Goal: Task Accomplishment & Management: Complete application form

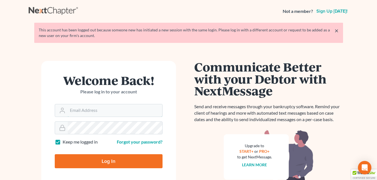
type input "[EMAIL_ADDRESS][DOMAIN_NAME]"
click at [129, 164] on input "Log In" at bounding box center [109, 162] width 108 height 14
type input "Thinking..."
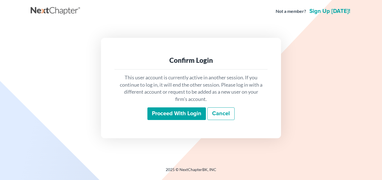
click at [173, 114] on input "Proceed with login" at bounding box center [176, 114] width 58 height 13
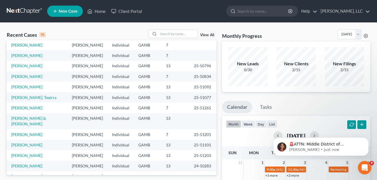
scroll to position [44, 0]
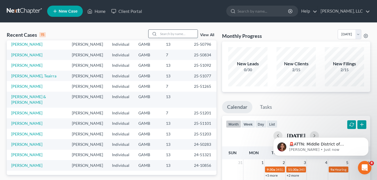
click at [179, 34] on input "search" at bounding box center [177, 34] width 39 height 8
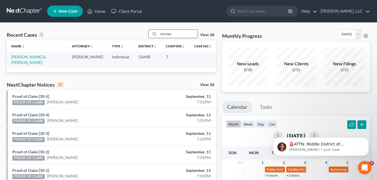
scroll to position [0, 0]
type input "norsworth"
click at [46, 56] on link "Norsworthy, Benjamin & Makenzie" at bounding box center [28, 60] width 35 height 10
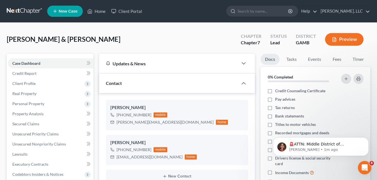
click at [170, 43] on div "Norsworthy, Benjamin & Makenzie Upgraded Chapter Chapter 7 Status Lead District…" at bounding box center [189, 42] width 364 height 24
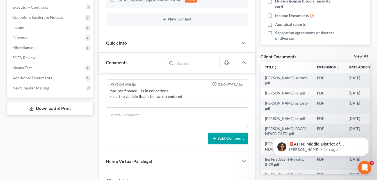
scroll to position [169, 0]
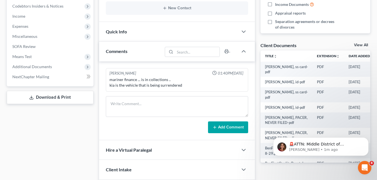
click at [359, 46] on link "View All" at bounding box center [361, 45] width 14 height 4
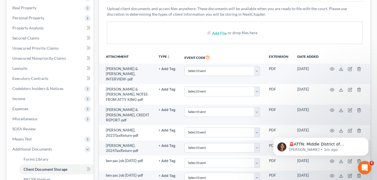
scroll to position [116, 0]
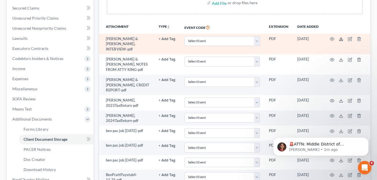
click at [342, 37] on icon at bounding box center [341, 39] width 4 height 4
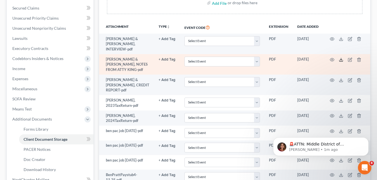
click at [342, 58] on icon at bounding box center [341, 60] width 4 height 4
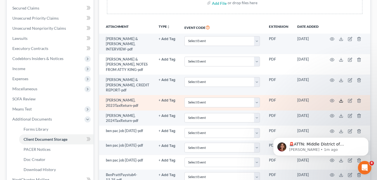
click at [341, 99] on icon at bounding box center [341, 101] width 4 height 4
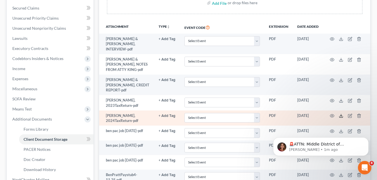
click at [341, 114] on icon at bounding box center [341, 116] width 4 height 4
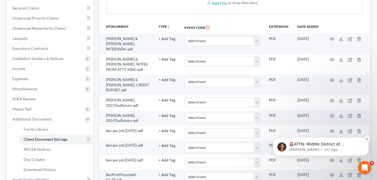
click at [366, 139] on icon "Dismiss notification" at bounding box center [367, 139] width 3 height 3
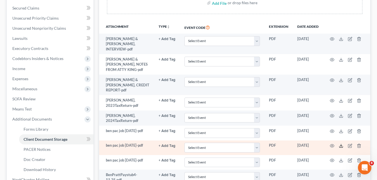
click at [340, 147] on icon at bounding box center [341, 147] width 3 height 1
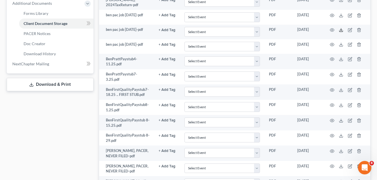
scroll to position [247, 0]
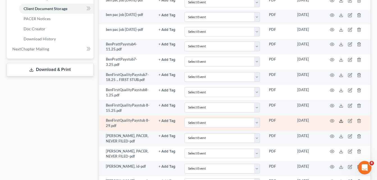
click at [342, 119] on icon at bounding box center [341, 121] width 4 height 4
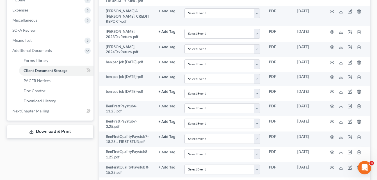
scroll to position [183, 0]
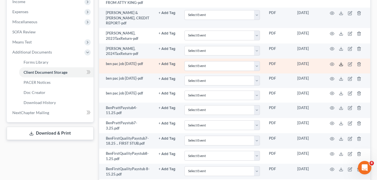
click at [340, 65] on icon at bounding box center [341, 65] width 3 height 1
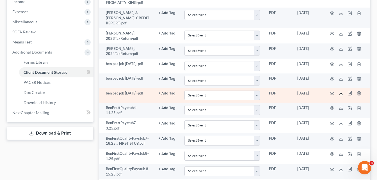
click at [343, 94] on icon at bounding box center [341, 94] width 3 height 1
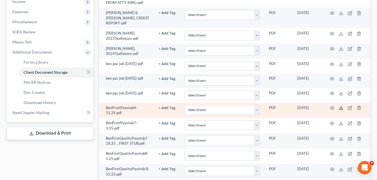
click at [341, 106] on icon at bounding box center [341, 108] width 4 height 4
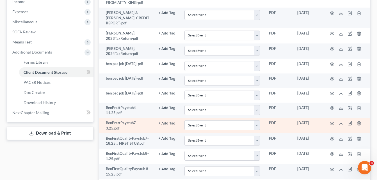
click at [339, 118] on td at bounding box center [346, 125] width 47 height 15
click at [342, 123] on polyline at bounding box center [342, 123] width 2 height 1
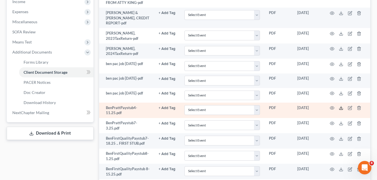
click at [343, 106] on icon at bounding box center [341, 108] width 4 height 4
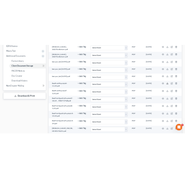
scroll to position [215, 0]
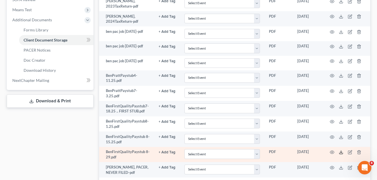
click at [342, 150] on icon at bounding box center [341, 152] width 4 height 4
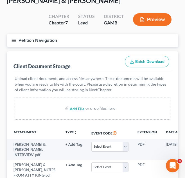
scroll to position [32, 0]
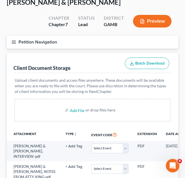
click at [14, 43] on icon "button" at bounding box center [13, 42] width 5 height 5
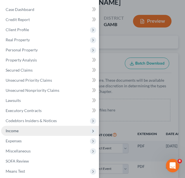
click at [15, 134] on span "Income" at bounding box center [50, 131] width 98 height 10
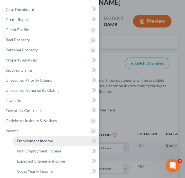
click at [22, 144] on link "Employment Income" at bounding box center [55, 141] width 87 height 10
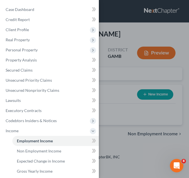
click at [146, 31] on div "Case Dashboard Payments Invoices Payments Payments Credit Report Client Profile" at bounding box center [94, 89] width 189 height 178
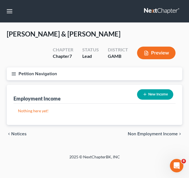
click at [147, 94] on button "New Income" at bounding box center [155, 94] width 36 height 10
select select "0"
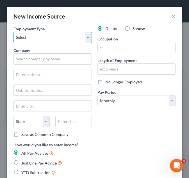
click at [84, 37] on select "Select Full or Part Time Employment Self Employment" at bounding box center [52, 37] width 78 height 11
select select "0"
click at [13, 32] on select "Select Full or Part Time Employment Self Employment" at bounding box center [52, 37] width 78 height 11
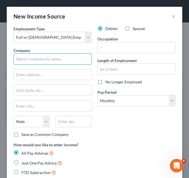
click at [66, 60] on input "text" at bounding box center [52, 58] width 78 height 11
click at [30, 58] on input "Pactiv evergreen" at bounding box center [52, 58] width 78 height 11
type input "Pactiv Evergreen"
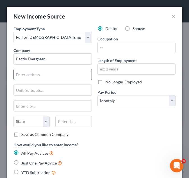
click at [72, 77] on input "text" at bounding box center [53, 74] width 78 height 11
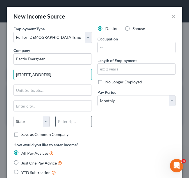
type input "1900 W Field Ct"
click at [64, 124] on input "text" at bounding box center [73, 121] width 36 height 11
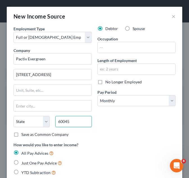
type input "60045"
type input "Lake Forest"
select select "14"
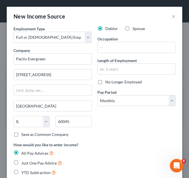
click at [124, 134] on div "Debtor Spouse Occupation Length of Employment No Longer Employed Pay Period * S…" at bounding box center [137, 84] width 84 height 116
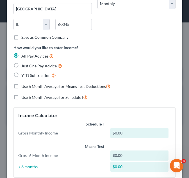
scroll to position [101, 0]
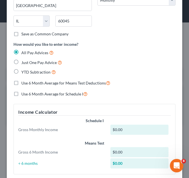
click at [21, 71] on label "YTD Subtraction" at bounding box center [38, 72] width 35 height 6
click at [24, 71] on input "YTD Subtraction" at bounding box center [26, 71] width 4 height 4
radio input "true"
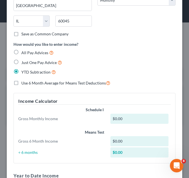
click at [21, 82] on label "Use 6 Month Average for Means Test Deductions" at bounding box center [65, 83] width 89 height 6
click at [24, 82] on input "Use 6 Month Average for Means Test Deductions" at bounding box center [26, 82] width 4 height 4
checkbox input "true"
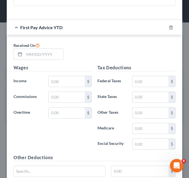
scroll to position [314, 0]
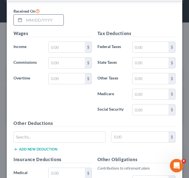
click at [28, 22] on input "text" at bounding box center [43, 20] width 39 height 11
type input "02"
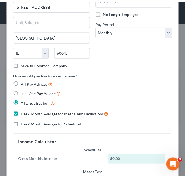
scroll to position [0, 0]
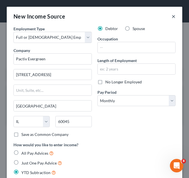
click at [172, 16] on button "×" at bounding box center [174, 16] width 4 height 7
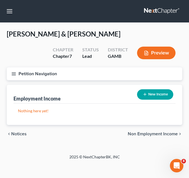
click at [12, 75] on line "button" at bounding box center [14, 75] width 4 height 0
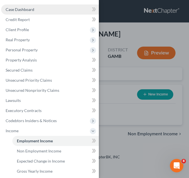
click at [38, 13] on link "Case Dashboard" at bounding box center [50, 9] width 98 height 10
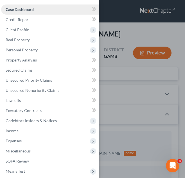
click at [38, 10] on link "Case Dashboard" at bounding box center [50, 9] width 98 height 10
click at [128, 30] on div "Case Dashboard Payments Invoices Payments Payments Credit Report Client Profile" at bounding box center [92, 89] width 185 height 178
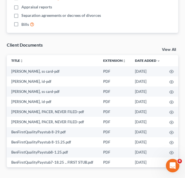
scroll to position [528, 0]
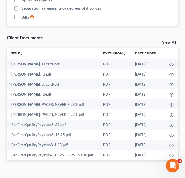
click at [171, 42] on link "View All" at bounding box center [169, 42] width 14 height 4
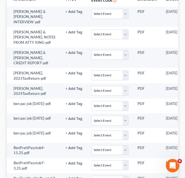
scroll to position [167, 0]
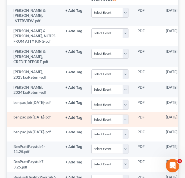
click at [160, 113] on td "PDF" at bounding box center [147, 119] width 28 height 15
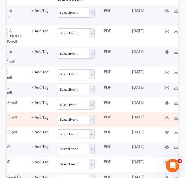
scroll to position [0, 45]
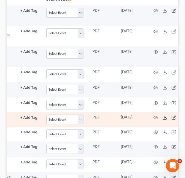
click at [164, 117] on polyline at bounding box center [165, 117] width 2 height 1
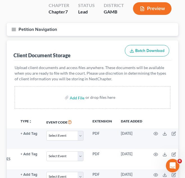
scroll to position [21, 0]
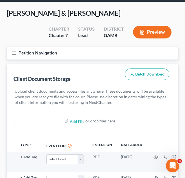
click at [14, 51] on icon "button" at bounding box center [13, 53] width 5 height 5
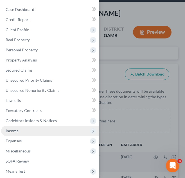
click at [22, 134] on span "Income" at bounding box center [50, 131] width 98 height 10
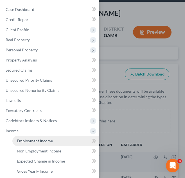
click at [24, 144] on link "Employment Income" at bounding box center [55, 141] width 87 height 10
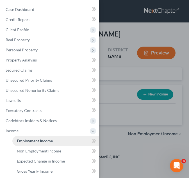
click at [24, 144] on link "Employment Income" at bounding box center [55, 141] width 87 height 10
click at [83, 142] on link "Employment Income" at bounding box center [55, 141] width 87 height 10
click at [56, 139] on link "Employment Income" at bounding box center [55, 141] width 87 height 10
click at [139, 36] on div "Case Dashboard Payments Invoices Payments Payments Credit Report Client Profile" at bounding box center [94, 89] width 189 height 178
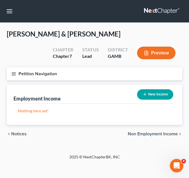
click at [157, 94] on button "New Income" at bounding box center [155, 94] width 36 height 10
select select "0"
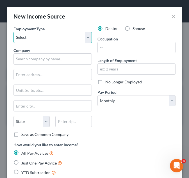
click at [80, 38] on select "Select Full or Part Time Employment Self Employment" at bounding box center [52, 37] width 78 height 11
select select "0"
click at [13, 32] on select "Select Full or Part Time Employment Self Employment" at bounding box center [52, 37] width 78 height 11
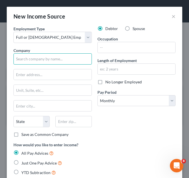
click at [67, 59] on input "text" at bounding box center [52, 58] width 78 height 11
type input "Pactiv Evergreen"
type input "1900 W Field Ct"
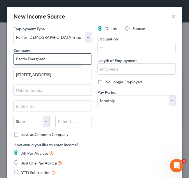
type input "Lake Forest"
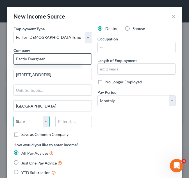
select select "14"
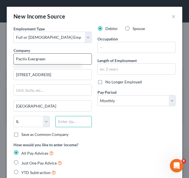
type input "60045"
type input "02"
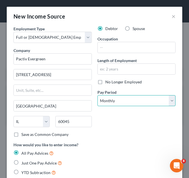
click at [170, 99] on select "Select Monthly Twice Monthly Every Other Week Weekly" at bounding box center [136, 100] width 78 height 11
select select "3"
click at [97, 95] on select "Select Monthly Twice Monthly Every Other Week Weekly" at bounding box center [136, 100] width 78 height 11
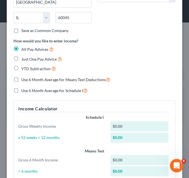
scroll to position [116, 0]
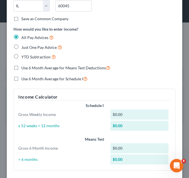
click at [21, 55] on label "YTD Subtraction" at bounding box center [38, 57] width 35 height 6
click at [24, 55] on input "YTD Subtraction" at bounding box center [26, 56] width 4 height 4
radio input "true"
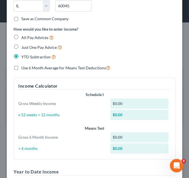
drag, startPoint x: 15, startPoint y: 68, endPoint x: 164, endPoint y: 48, distance: 150.5
click at [21, 68] on label "Use 6 Month Average for Means Test Deductions" at bounding box center [65, 68] width 89 height 6
click at [24, 68] on input "Use 6 Month Average for Means Test Deductions" at bounding box center [26, 67] width 4 height 4
checkbox input "true"
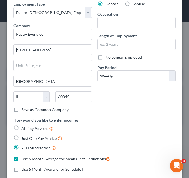
scroll to position [20, 0]
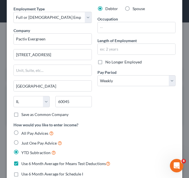
click at [105, 63] on label "No Longer Employed" at bounding box center [123, 62] width 37 height 6
click at [108, 63] on input "No Longer Employed" at bounding box center [110, 61] width 4 height 4
checkbox input "true"
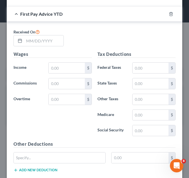
scroll to position [310, 0]
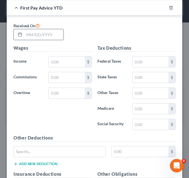
click at [29, 35] on input "text" at bounding box center [43, 34] width 39 height 11
type input "03/07/2025"
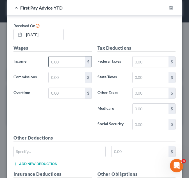
click at [69, 59] on input "text" at bounding box center [67, 61] width 36 height 11
type input "5,283.97"
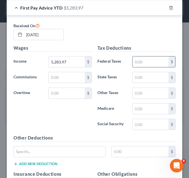
click at [138, 65] on input "text" at bounding box center [151, 61] width 36 height 11
type input "959.74"
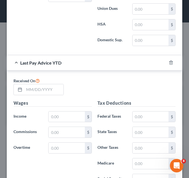
scroll to position [554, 0]
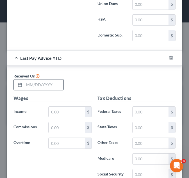
click at [30, 85] on input "text" at bounding box center [43, 85] width 39 height 11
type input "03/28/2025"
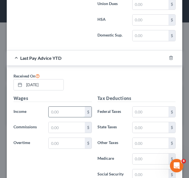
click at [75, 111] on input "text" at bounding box center [67, 112] width 36 height 11
type input "9,549.22"
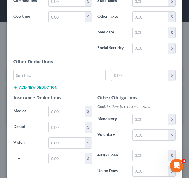
scroll to position [683, 0]
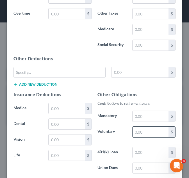
click at [159, 133] on input "text" at bounding box center [151, 132] width 36 height 11
type input "108.65"
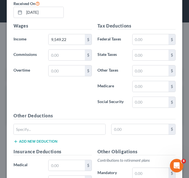
scroll to position [623, 0]
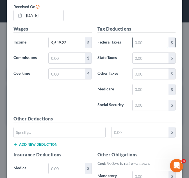
click at [135, 42] on input "text" at bounding box center [151, 42] width 36 height 11
type input "1,736.33"
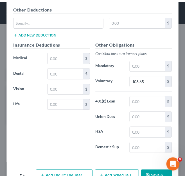
scroll to position [750, 0]
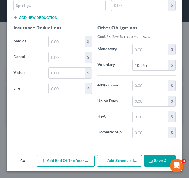
click at [160, 161] on button "Save & Close" at bounding box center [159, 161] width 31 height 12
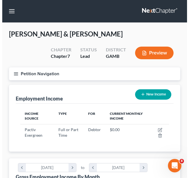
scroll to position [74, 160]
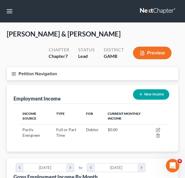
click at [156, 92] on button "New Income" at bounding box center [151, 94] width 36 height 10
select select "0"
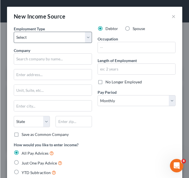
scroll to position [76, 164]
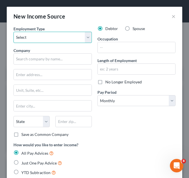
click at [85, 39] on select "Select Full or Part Time Employment Self Employment" at bounding box center [52, 37] width 78 height 11
select select "0"
click at [13, 32] on select "Select Full or Part Time Employment Self Employment" at bounding box center [52, 37] width 78 height 11
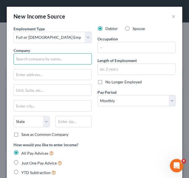
click at [72, 57] on input "text" at bounding box center [52, 58] width 78 height 11
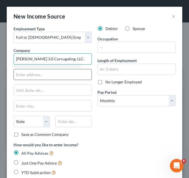
type input "Pratt 3.0 Corrugating, LLC."
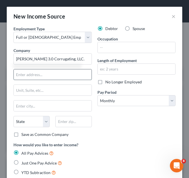
click at [63, 77] on input "text" at bounding box center [53, 74] width 78 height 11
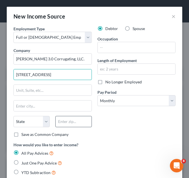
type input "300 Robins International Blvd"
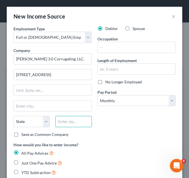
click at [73, 121] on input "text" at bounding box center [73, 121] width 36 height 11
type input "31088"
click at [150, 85] on div "Debtor Spouse Occupation Length of Employment No Longer Employed Pay Period * S…" at bounding box center [137, 84] width 84 height 116
type input "Warner Robins"
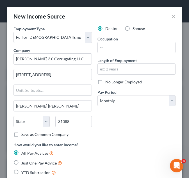
select select "10"
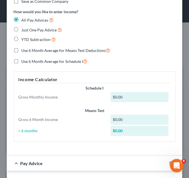
scroll to position [129, 0]
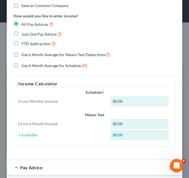
click at [21, 43] on label "YTD Subtraction" at bounding box center [38, 43] width 35 height 6
click at [24, 43] on input "YTD Subtraction" at bounding box center [26, 42] width 4 height 4
radio input "true"
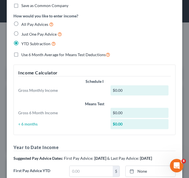
click at [21, 55] on label "Use 6 Month Average for Means Test Deductions" at bounding box center [65, 54] width 89 height 6
click at [24, 55] on input "Use 6 Month Average for Means Test Deductions" at bounding box center [26, 53] width 4 height 4
checkbox input "true"
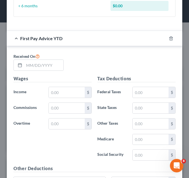
scroll to position [275, 0]
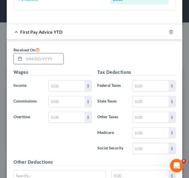
click at [31, 58] on input "text" at bounding box center [43, 58] width 39 height 11
type input "04/11/2025"
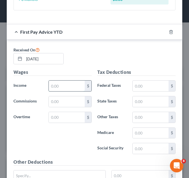
click at [58, 83] on input "text" at bounding box center [67, 86] width 36 height 11
type input "14,794.04"
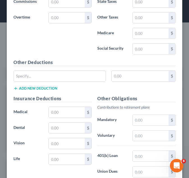
scroll to position [378, 0]
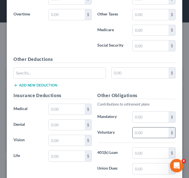
click at [139, 133] on input "text" at bounding box center [151, 133] width 36 height 11
type input "423.48"
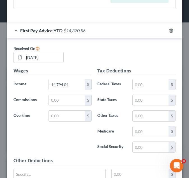
scroll to position [273, 0]
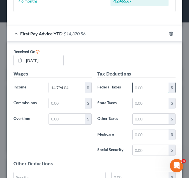
click at [149, 88] on input "text" at bounding box center [151, 87] width 36 height 11
type input "1,782.28"
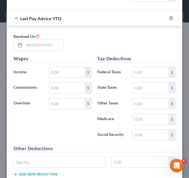
scroll to position [584, 0]
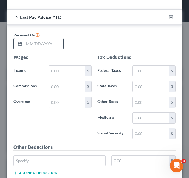
click at [27, 44] on input "text" at bounding box center [43, 43] width 39 height 11
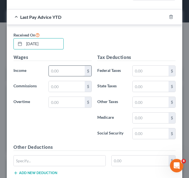
type input "07/03/2025"
click at [77, 72] on input "text" at bounding box center [67, 71] width 36 height 11
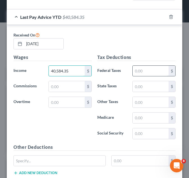
type input "40,584.35"
click at [149, 71] on input "text" at bounding box center [151, 71] width 36 height 11
type input "4,950.95"
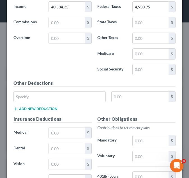
scroll to position [658, 0]
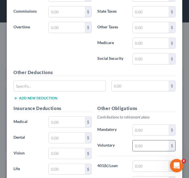
click at [146, 146] on input "text" at bounding box center [151, 145] width 36 height 11
type input "1,197.20"
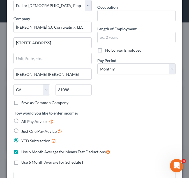
scroll to position [30, 0]
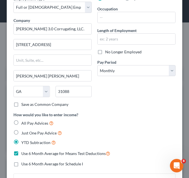
click at [105, 53] on label "No Longer Employed" at bounding box center [123, 52] width 37 height 6
click at [108, 53] on input "No Longer Employed" at bounding box center [110, 51] width 4 height 4
checkbox input "true"
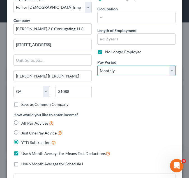
click at [165, 71] on select "Select Monthly Twice Monthly Every Other Week Weekly" at bounding box center [136, 70] width 78 height 11
select select "2"
click at [97, 65] on select "Select Monthly Twice Monthly Every Other Week Weekly" at bounding box center [136, 70] width 78 height 11
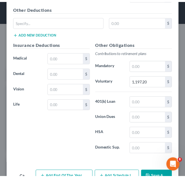
scroll to position [750, 0]
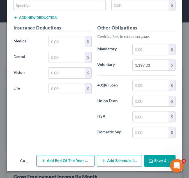
click at [159, 157] on button "Save & Close" at bounding box center [159, 161] width 31 height 12
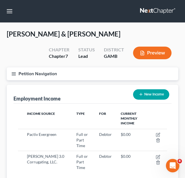
scroll to position [280885, 280799]
click at [8, 11] on button "button" at bounding box center [9, 11] width 10 height 10
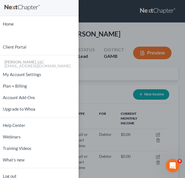
click at [96, 27] on div "Home New Case Client Portal Julius King, LLC attorneyjuliusking@yahoo.com My Ac…" at bounding box center [92, 89] width 185 height 178
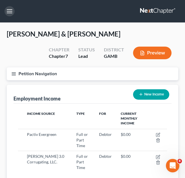
click at [12, 71] on button "Petition Navigation" at bounding box center [93, 73] width 172 height 13
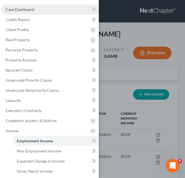
click at [56, 9] on link "Case Dashboard" at bounding box center [50, 9] width 98 height 10
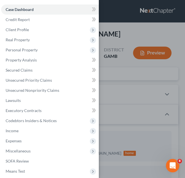
click at [133, 25] on div "Case Dashboard Payments Invoices Payments Payments Credit Report Client Profile" at bounding box center [92, 89] width 185 height 178
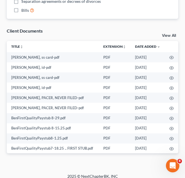
scroll to position [539, 0]
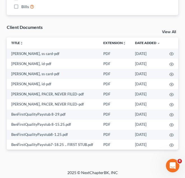
click at [171, 32] on link "View All" at bounding box center [169, 32] width 14 height 4
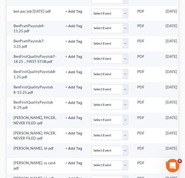
scroll to position [296, 0]
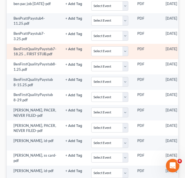
click at [137, 45] on td "PDF" at bounding box center [147, 51] width 28 height 15
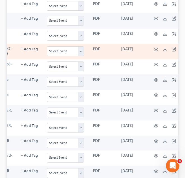
scroll to position [0, 45]
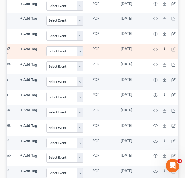
click at [165, 48] on line at bounding box center [165, 49] width 0 height 2
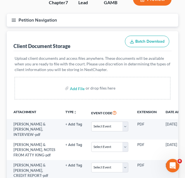
scroll to position [65, 0]
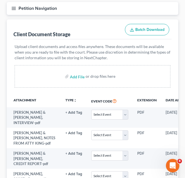
click at [16, 9] on icon "button" at bounding box center [13, 8] width 5 height 5
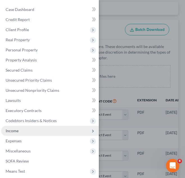
click at [16, 131] on span "Income" at bounding box center [12, 130] width 13 height 5
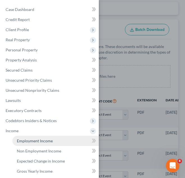
click at [24, 142] on span "Employment Income" at bounding box center [35, 141] width 36 height 5
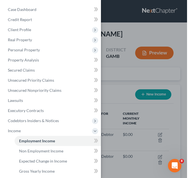
scroll to position [74, 160]
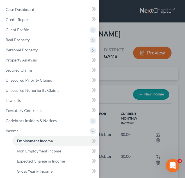
click at [136, 37] on div "Case Dashboard Payments Invoices Payments Payments Credit Report Client Profile" at bounding box center [92, 89] width 185 height 178
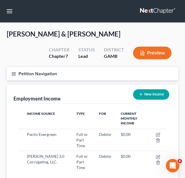
click at [157, 91] on button "New Income" at bounding box center [151, 94] width 36 height 10
select select "0"
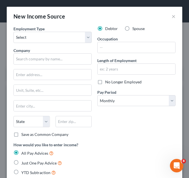
scroll to position [77, 165]
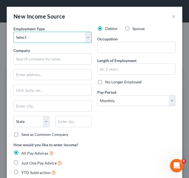
click at [84, 37] on select "Select Full or Part Time Employment Self Employment" at bounding box center [52, 37] width 78 height 11
select select "0"
click at [13, 32] on select "Select Full or Part Time Employment Self Employment" at bounding box center [52, 37] width 78 height 11
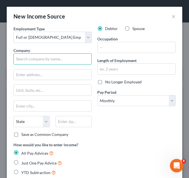
click at [43, 57] on input "text" at bounding box center [52, 58] width 78 height 11
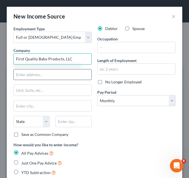
type input "First Quality Baby Products, LLC"
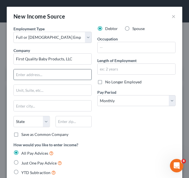
click at [51, 74] on input "text" at bounding box center [53, 74] width 78 height 11
type input "80 Cuttermill Road"
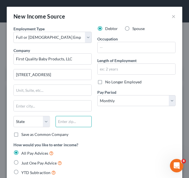
click at [78, 124] on input "text" at bounding box center [74, 121] width 37 height 11
type input "11021"
type input "Great Neck"
select select "35"
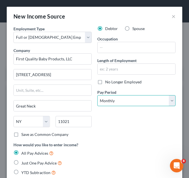
click at [168, 100] on select "Select Monthly Twice Monthly Every Other Week Weekly" at bounding box center [136, 100] width 78 height 11
select select "2"
click at [97, 95] on select "Select Monthly Twice Monthly Every Other Week Weekly" at bounding box center [136, 100] width 78 height 11
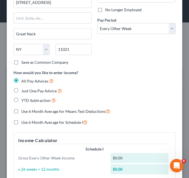
scroll to position [81, 0]
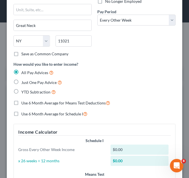
click at [21, 91] on label "YTD Subtraction" at bounding box center [38, 92] width 35 height 6
click at [24, 91] on input "YTD Subtraction" at bounding box center [26, 91] width 4 height 4
radio input "true"
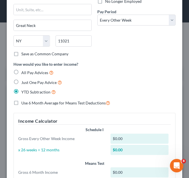
click at [21, 102] on label "Use 6 Month Average for Means Test Deductions" at bounding box center [65, 103] width 89 height 6
click at [24, 102] on input "Use 6 Month Average for Means Test Deductions" at bounding box center [26, 102] width 4 height 4
checkbox input "true"
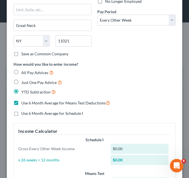
click at [21, 114] on label "Use 6 Month Average for Schedule I" at bounding box center [52, 114] width 62 height 6
click at [24, 114] on input "Use 6 Month Average for Schedule I" at bounding box center [26, 113] width 4 height 4
checkbox input "true"
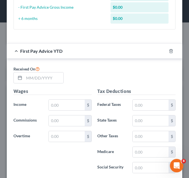
scroll to position [277, 0]
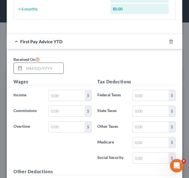
click at [31, 71] on input "text" at bounding box center [43, 68] width 39 height 11
type input "08/29/2025"
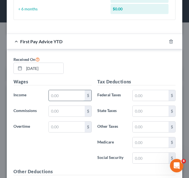
click at [60, 92] on input "text" at bounding box center [67, 95] width 36 height 11
click at [68, 94] on input "12,402.58" at bounding box center [67, 95] width 36 height 11
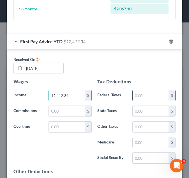
type input "12,412.34"
click at [138, 94] on input "text" at bounding box center [151, 95] width 36 height 11
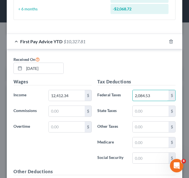
type input "2,084.53"
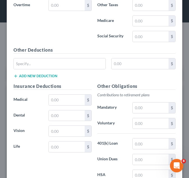
scroll to position [401, 0]
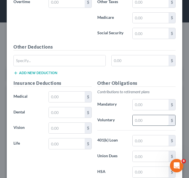
click at [148, 121] on input "text" at bounding box center [151, 120] width 36 height 11
type input "224.45"
click at [75, 96] on input "text" at bounding box center [67, 97] width 36 height 11
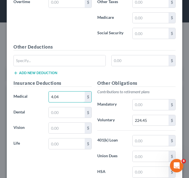
type input "4.04"
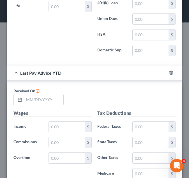
scroll to position [547, 0]
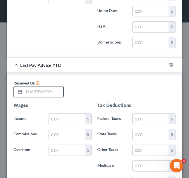
click at [28, 92] on input "text" at bounding box center [43, 92] width 39 height 11
type input "08/29/2025"
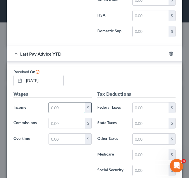
paste input "12,412.34"
type input "12,412.34"
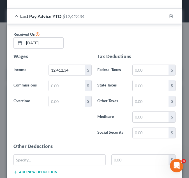
scroll to position [597, 0]
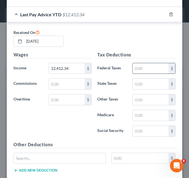
paste input "2,084.53"
type input "2,084.53"
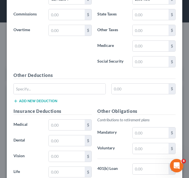
scroll to position [668, 0]
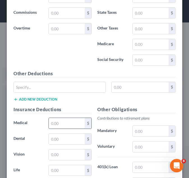
paste input "4.04"
type input "4.04"
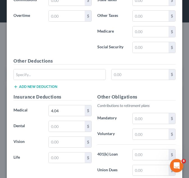
scroll to position [683, 0]
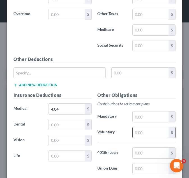
paste input "224.45"
type input "224.45"
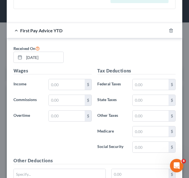
scroll to position [286, 0]
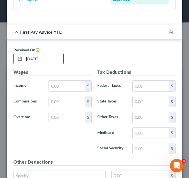
click at [30, 59] on input "08/29/2025" at bounding box center [43, 58] width 39 height 11
click at [37, 59] on input "07/29/2025" at bounding box center [43, 58] width 39 height 11
type input "07/18/2025"
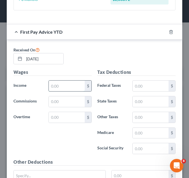
click at [62, 84] on input "text" at bounding box center [67, 86] width 36 height 11
click at [70, 87] on input "1,071.51" at bounding box center [67, 86] width 36 height 11
click at [59, 87] on input "1,071.51" at bounding box center [67, 86] width 36 height 11
click at [71, 87] on input "1,071.51" at bounding box center [67, 86] width 36 height 11
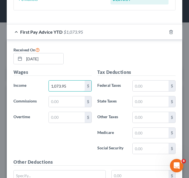
type input "1,073.95"
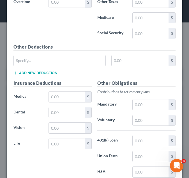
scroll to position [403, 0]
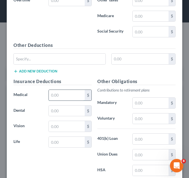
click at [75, 97] on input "text" at bounding box center [67, 95] width 36 height 11
type input "1.01"
click at [142, 116] on input "text" at bounding box center [151, 119] width 36 height 11
click at [75, 70] on div "Other Deductions $ Add new deduction" at bounding box center [95, 60] width 168 height 36
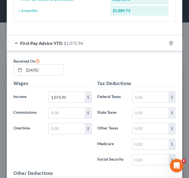
scroll to position [285, 0]
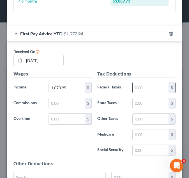
click at [142, 89] on input "text" at bounding box center [151, 87] width 36 height 11
type input "105.70"
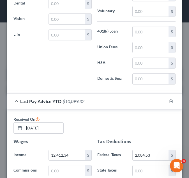
scroll to position [750, 0]
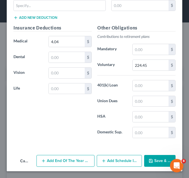
click at [107, 162] on button "Add Schedule I Income" at bounding box center [119, 161] width 45 height 12
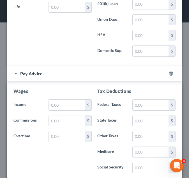
scroll to position [842, 0]
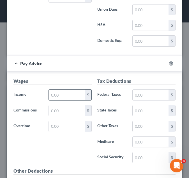
click at [72, 96] on input "text" at bounding box center [67, 95] width 36 height 11
type input "3,887.88"
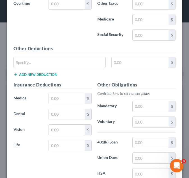
scroll to position [970, 0]
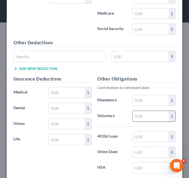
click at [148, 119] on input "text" at bounding box center [151, 116] width 36 height 11
type input "116.57"
click at [77, 94] on input "text" at bounding box center [67, 92] width 36 height 11
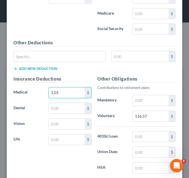
type input "1.01"
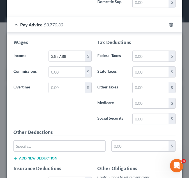
scroll to position [874, 0]
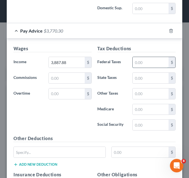
click at [145, 62] on input "text" at bounding box center [151, 62] width 36 height 11
type input "679.36"
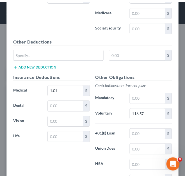
scroll to position [1021, 0]
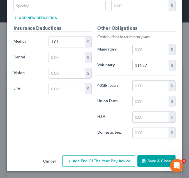
click at [158, 160] on button "Save & Close" at bounding box center [157, 161] width 38 height 12
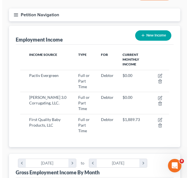
scroll to position [60, 0]
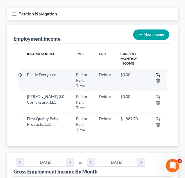
click at [158, 74] on icon "button" at bounding box center [158, 74] width 3 height 3
select select "0"
select select "14"
select select "3"
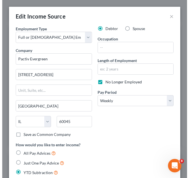
scroll to position [77, 165]
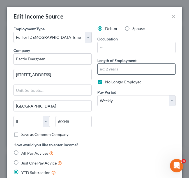
click at [108, 69] on input "text" at bounding box center [137, 69] width 78 height 11
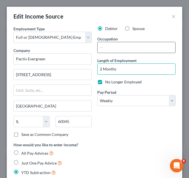
type input "2 Months"
click at [108, 51] on input "text" at bounding box center [137, 47] width 78 height 11
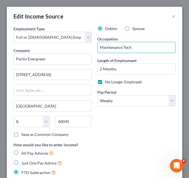
type input "Maintenance Tech"
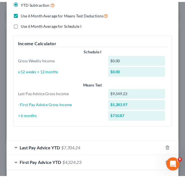
scroll to position [194, 0]
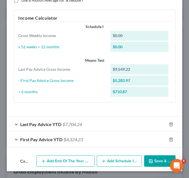
click at [153, 161] on button "Save & Close" at bounding box center [159, 161] width 31 height 12
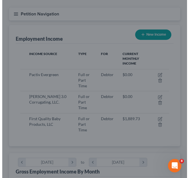
scroll to position [280885, 280799]
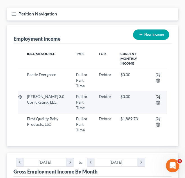
click at [159, 97] on icon "button" at bounding box center [158, 96] width 3 height 3
select select "0"
select select "10"
select select "2"
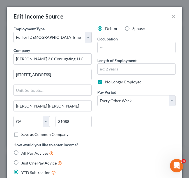
scroll to position [77, 165]
click at [131, 71] on input "text" at bounding box center [137, 69] width 78 height 11
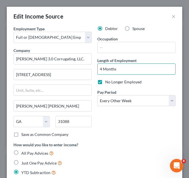
type input "4 Months"
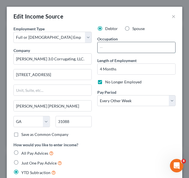
click at [156, 49] on input "text" at bounding box center [137, 47] width 78 height 11
type input "Maintenance Tech"
select select "14"
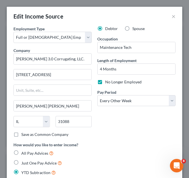
click at [102, 128] on div "Debtor Spouse Occupation Maintenance Tech Length of Employment 4 Months No Long…" at bounding box center [137, 84] width 84 height 116
click at [65, 105] on input "Warner Robins" at bounding box center [53, 106] width 78 height 11
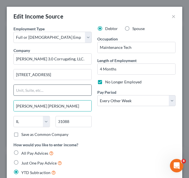
click at [68, 92] on input "text" at bounding box center [53, 90] width 78 height 11
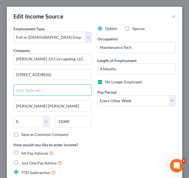
click at [137, 139] on div "Debtor Spouse Occupation Maintenance Tech Length of Employment 4 Months No Long…" at bounding box center [137, 84] width 84 height 116
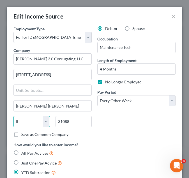
click at [37, 123] on select "State AL AK AR AZ CA CO CT DE DC FL GA GU HI ID IL IN IA KS KY LA ME MD MA MI M…" at bounding box center [31, 121] width 37 height 11
click at [124, 137] on div "Debtor Spouse Occupation Maintenance Tech Length of Employment 4 Months No Long…" at bounding box center [137, 84] width 84 height 116
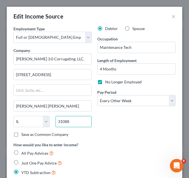
click at [75, 122] on input "31088" at bounding box center [74, 121] width 37 height 11
drag, startPoint x: 75, startPoint y: 122, endPoint x: 52, endPoint y: 118, distance: 23.1
click at [53, 118] on div "31088" at bounding box center [74, 121] width 42 height 11
type input "31088"
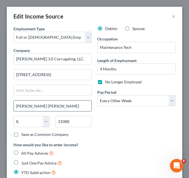
click at [61, 106] on input "Warner Robins" at bounding box center [53, 106] width 78 height 11
select select "10"
click at [122, 138] on div "Debtor Spouse Occupation Maintenance Tech Length of Employment 4 Months No Long…" at bounding box center [137, 84] width 84 height 116
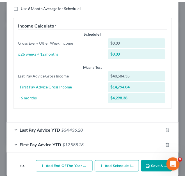
scroll to position [194, 0]
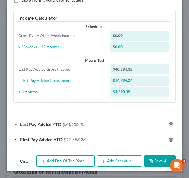
click at [153, 161] on button "Save & Close" at bounding box center [159, 161] width 31 height 12
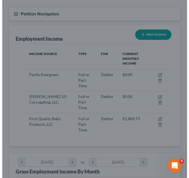
scroll to position [280885, 280799]
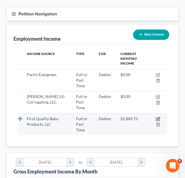
click at [157, 118] on icon "button" at bounding box center [157, 119] width 3 height 3
select select "0"
select select "35"
select select "2"
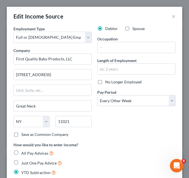
scroll to position [77, 165]
click at [139, 70] on input "text" at bounding box center [137, 69] width 78 height 11
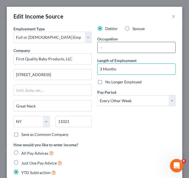
type input "3 Months"
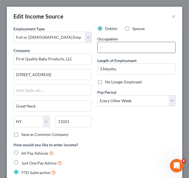
click at [123, 49] on input "text" at bounding box center [137, 47] width 78 height 11
type input "Controls Technician"
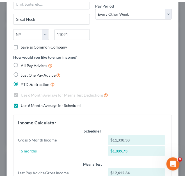
scroll to position [209, 0]
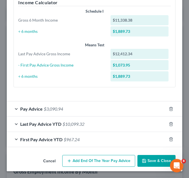
click at [157, 162] on button "Save & Close" at bounding box center [157, 161] width 38 height 12
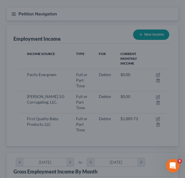
scroll to position [280885, 280799]
